Goal: Information Seeking & Learning: Learn about a topic

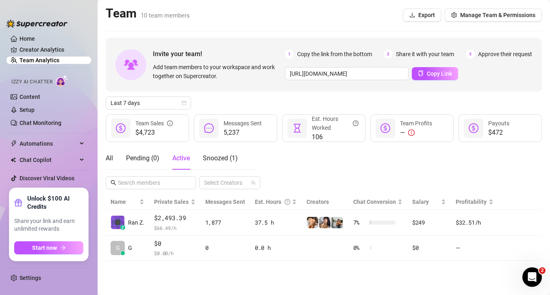
click at [59, 61] on link "Team Analytics" at bounding box center [40, 60] width 40 height 7
click at [175, 104] on span "Last 7 days" at bounding box center [149, 103] width 76 height 12
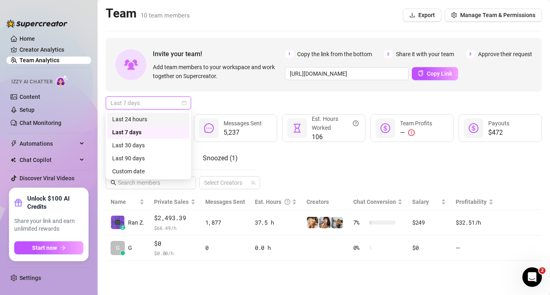
click at [156, 118] on div "Last 24 hours" at bounding box center [148, 119] width 72 height 9
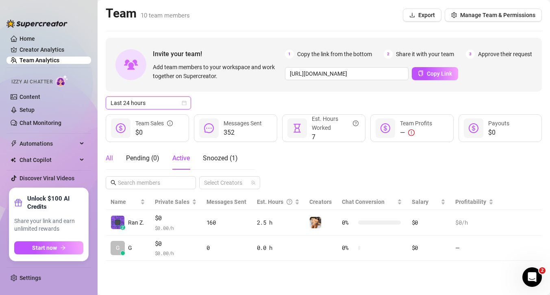
click at [107, 159] on div "All" at bounding box center [109, 158] width 7 height 10
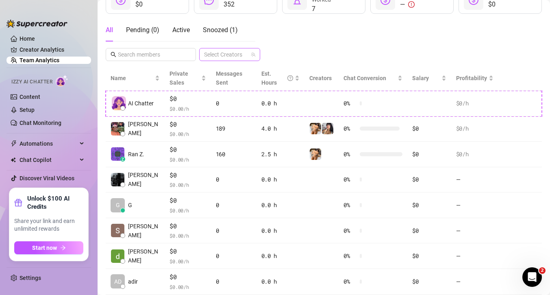
scroll to position [127, 0]
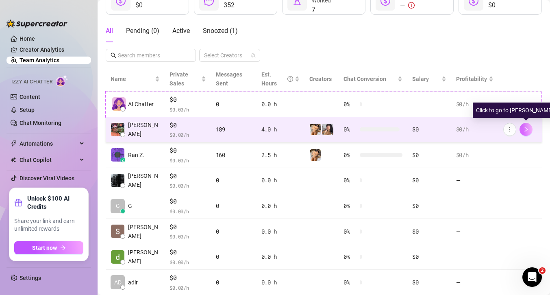
click at [526, 128] on icon "right" at bounding box center [526, 129] width 6 height 6
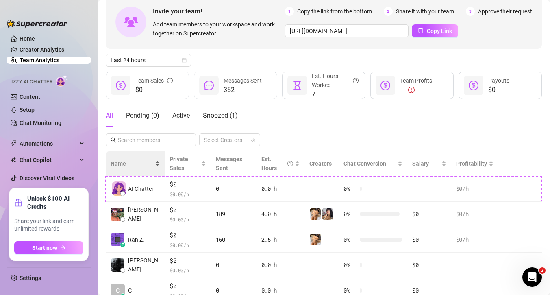
scroll to position [30, 0]
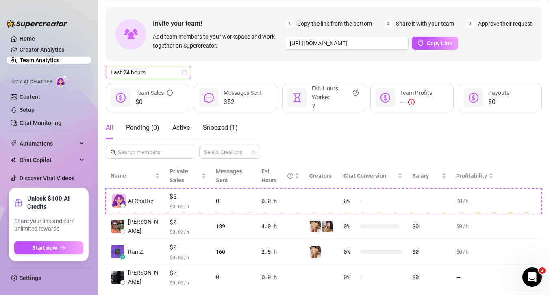
click at [170, 72] on span "Last 24 hours" at bounding box center [149, 72] width 76 height 12
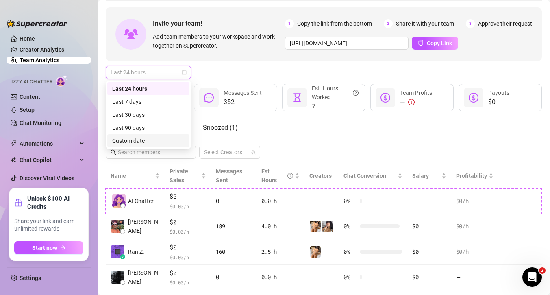
click at [144, 142] on div "Custom date" at bounding box center [148, 140] width 72 height 9
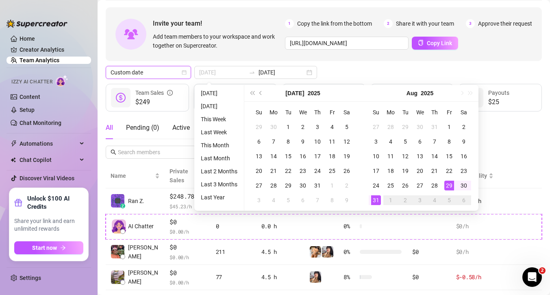
type input "[DATE]"
click at [449, 182] on div "29" at bounding box center [449, 185] width 10 height 10
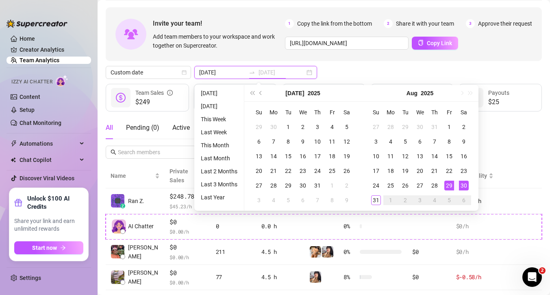
type input "[DATE]"
click at [466, 187] on div "30" at bounding box center [464, 185] width 10 height 10
click at [466, 180] on div "Profitability" at bounding box center [474, 175] width 37 height 9
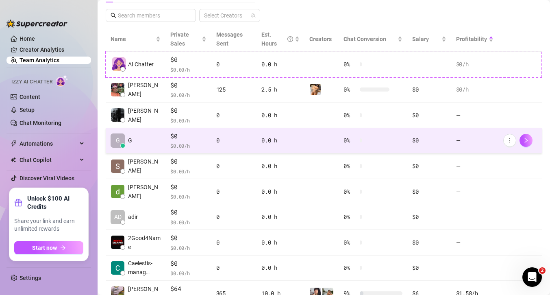
scroll to position [0, 0]
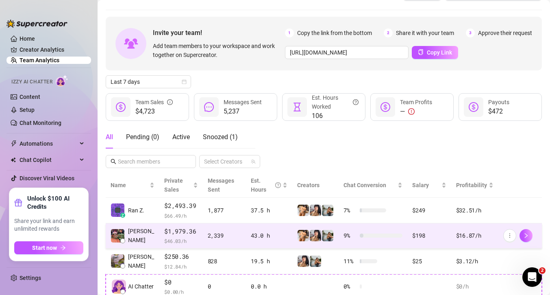
scroll to position [9, 0]
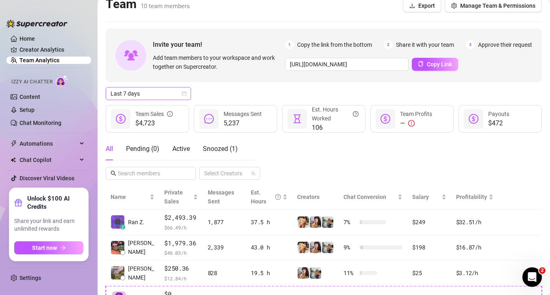
click at [178, 91] on span "Last 7 days" at bounding box center [149, 93] width 76 height 12
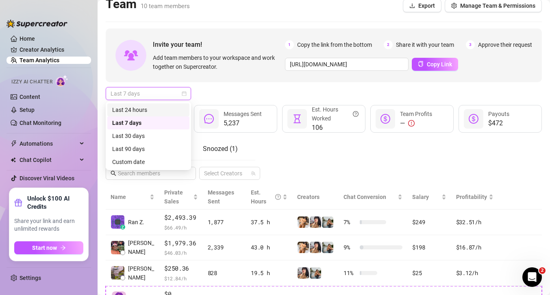
click at [159, 105] on div "Last 24 hours" at bounding box center [148, 109] width 72 height 9
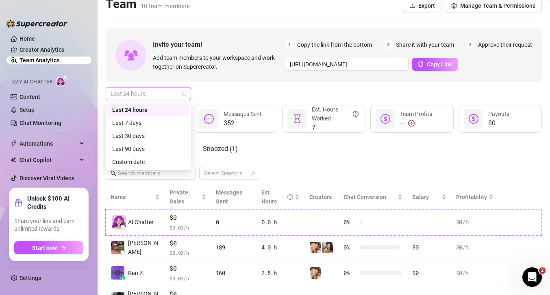
click at [163, 91] on span "Last 24 hours" at bounding box center [149, 93] width 76 height 12
click at [153, 124] on div "Last 7 days" at bounding box center [148, 122] width 72 height 9
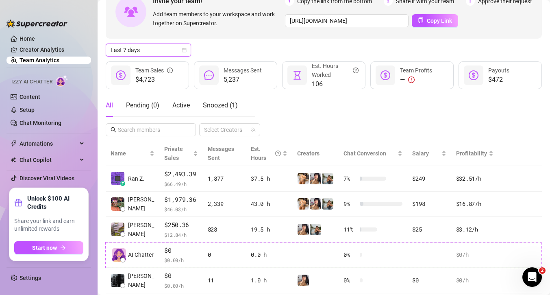
scroll to position [51, 0]
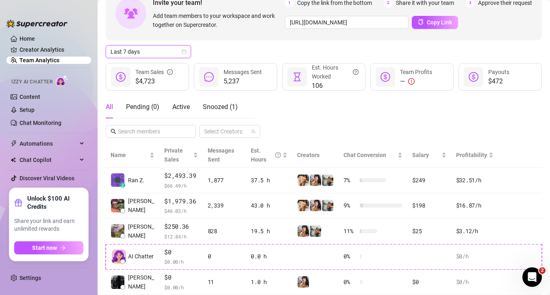
click at [167, 54] on span "Last 7 days" at bounding box center [149, 52] width 76 height 12
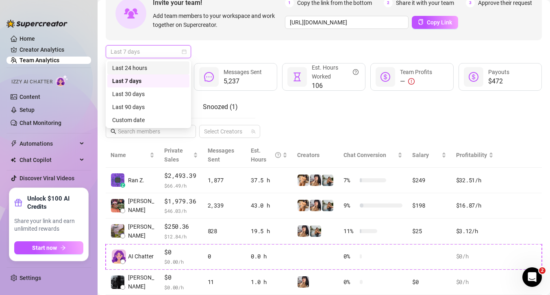
click at [162, 65] on div "Last 24 hours" at bounding box center [148, 67] width 72 height 9
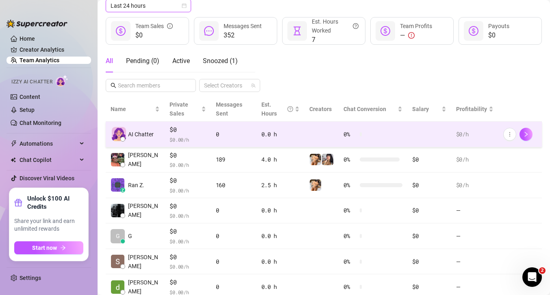
scroll to position [98, 0]
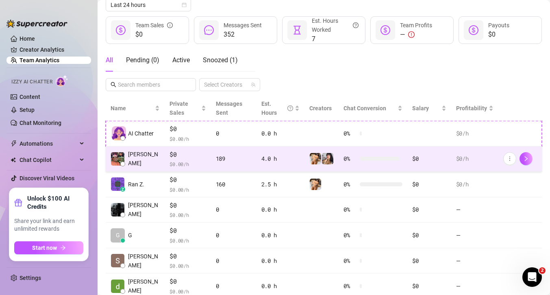
click at [278, 170] on td "4.0 h" at bounding box center [281, 159] width 48 height 26
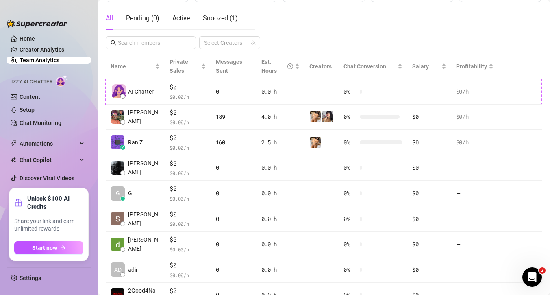
scroll to position [139, 0]
